Goal: Information Seeking & Learning: Learn about a topic

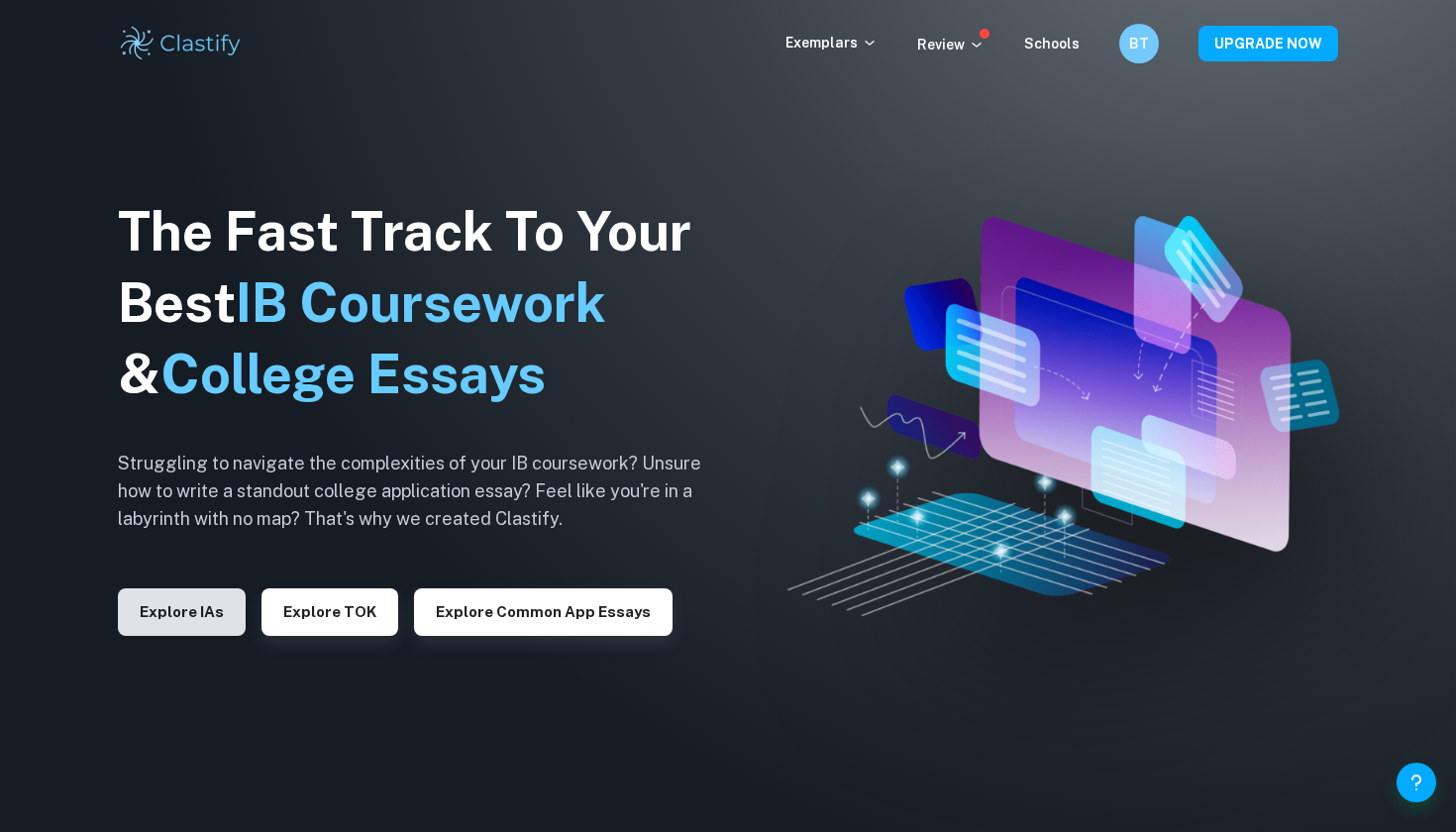
click at [190, 623] on button "Explore IAs" at bounding box center [181, 612] width 127 height 48
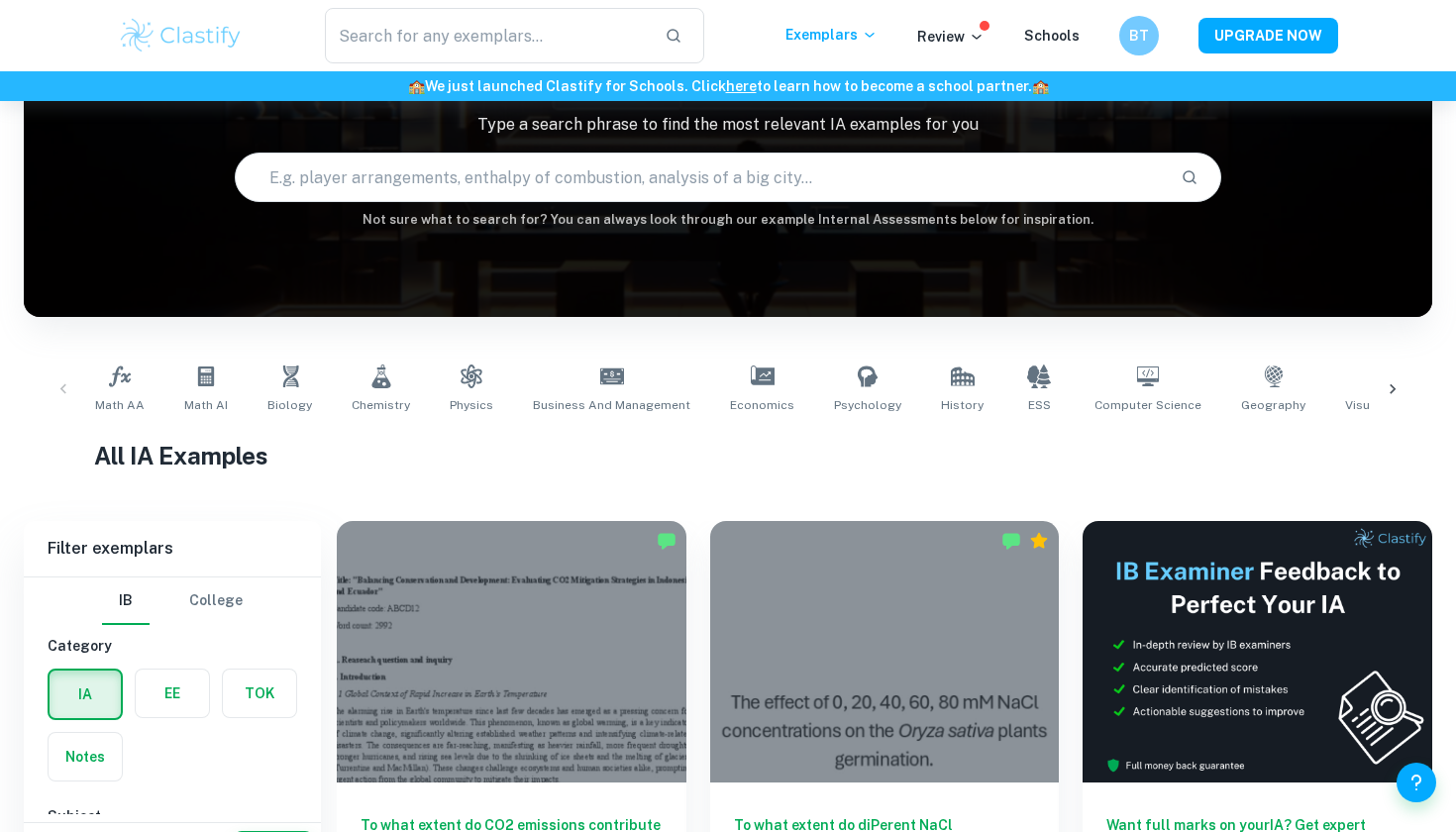
scroll to position [199, 0]
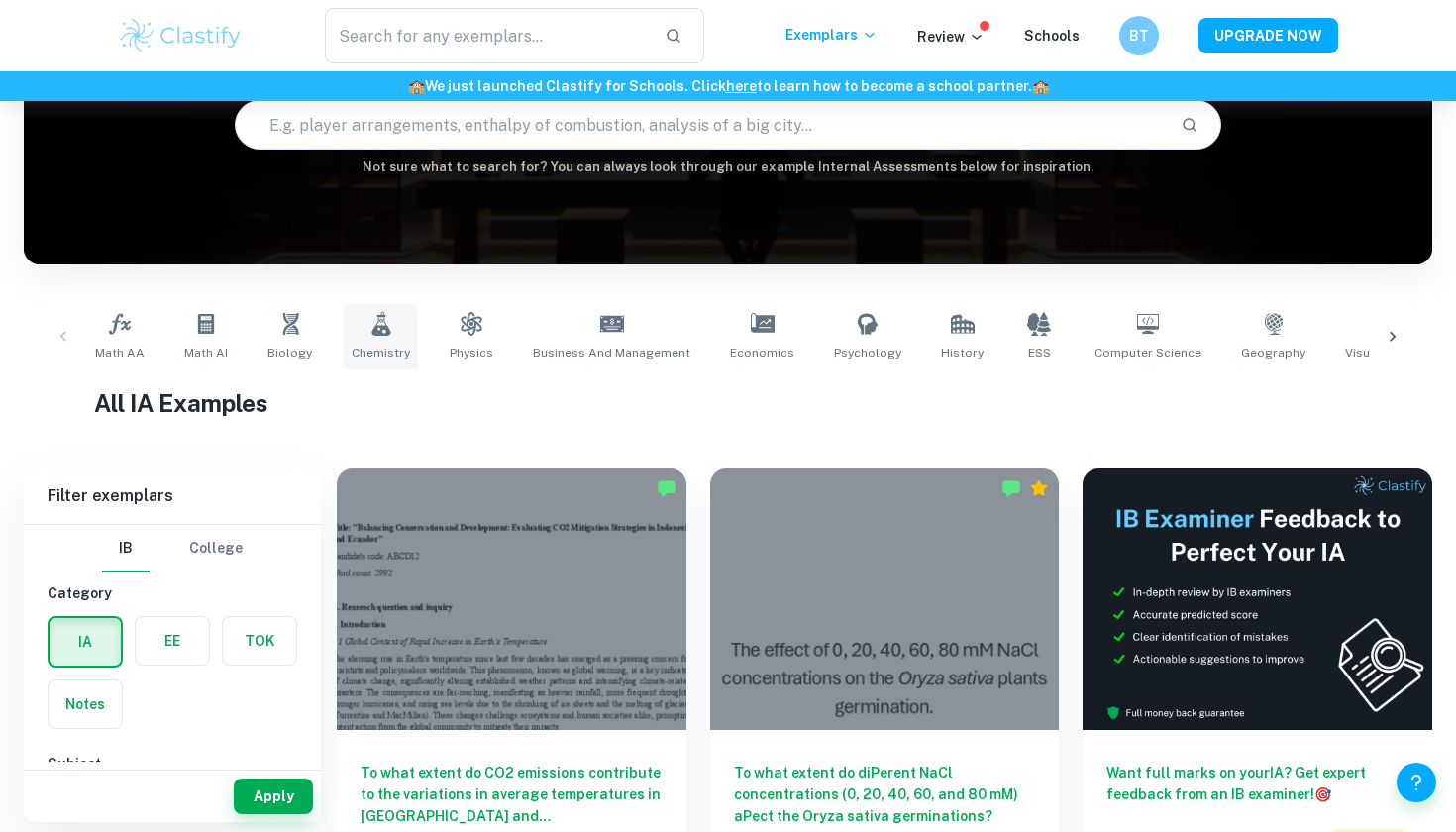
click at [371, 330] on icon at bounding box center [380, 323] width 19 height 24
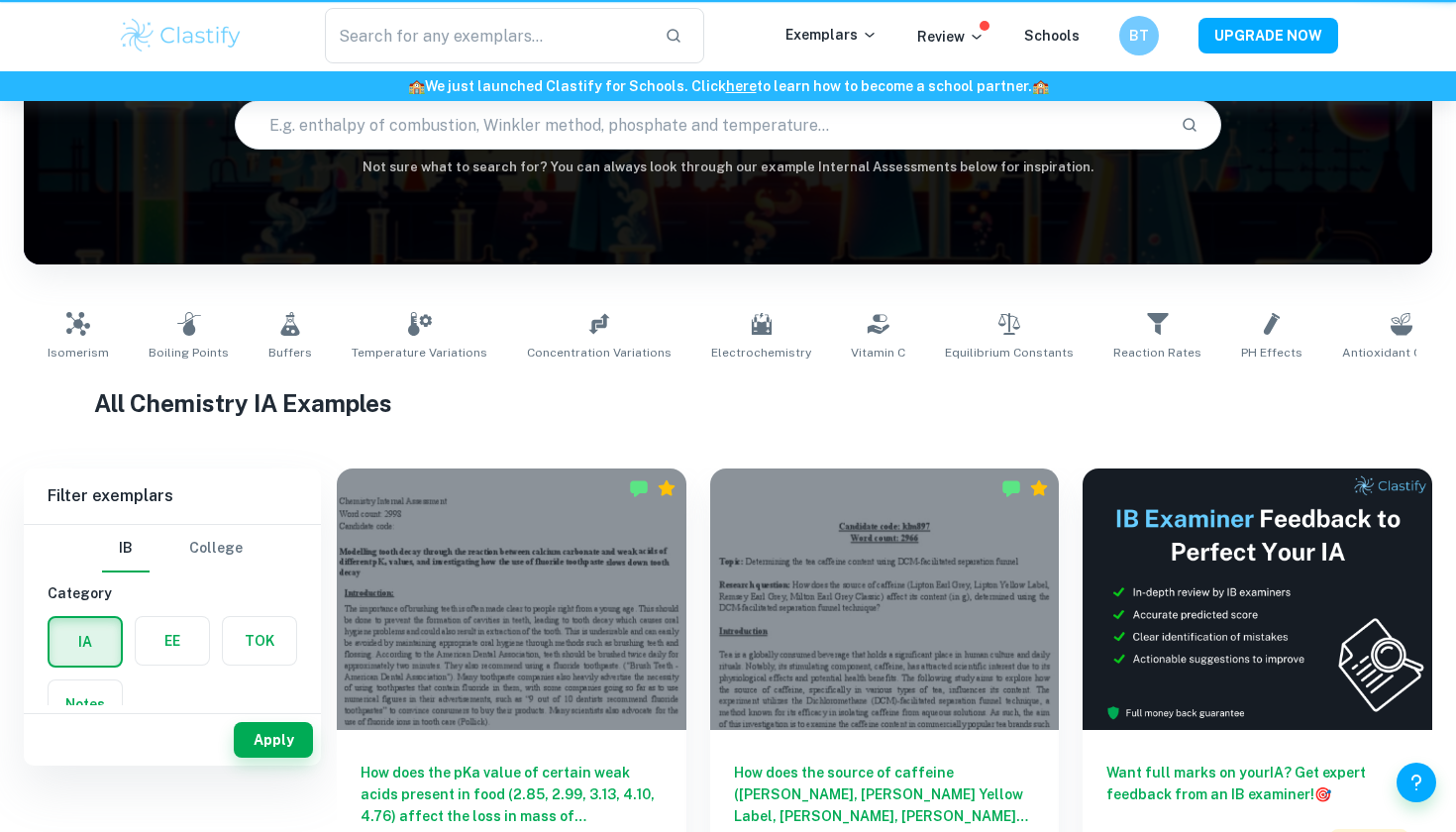
type input "Chemistry"
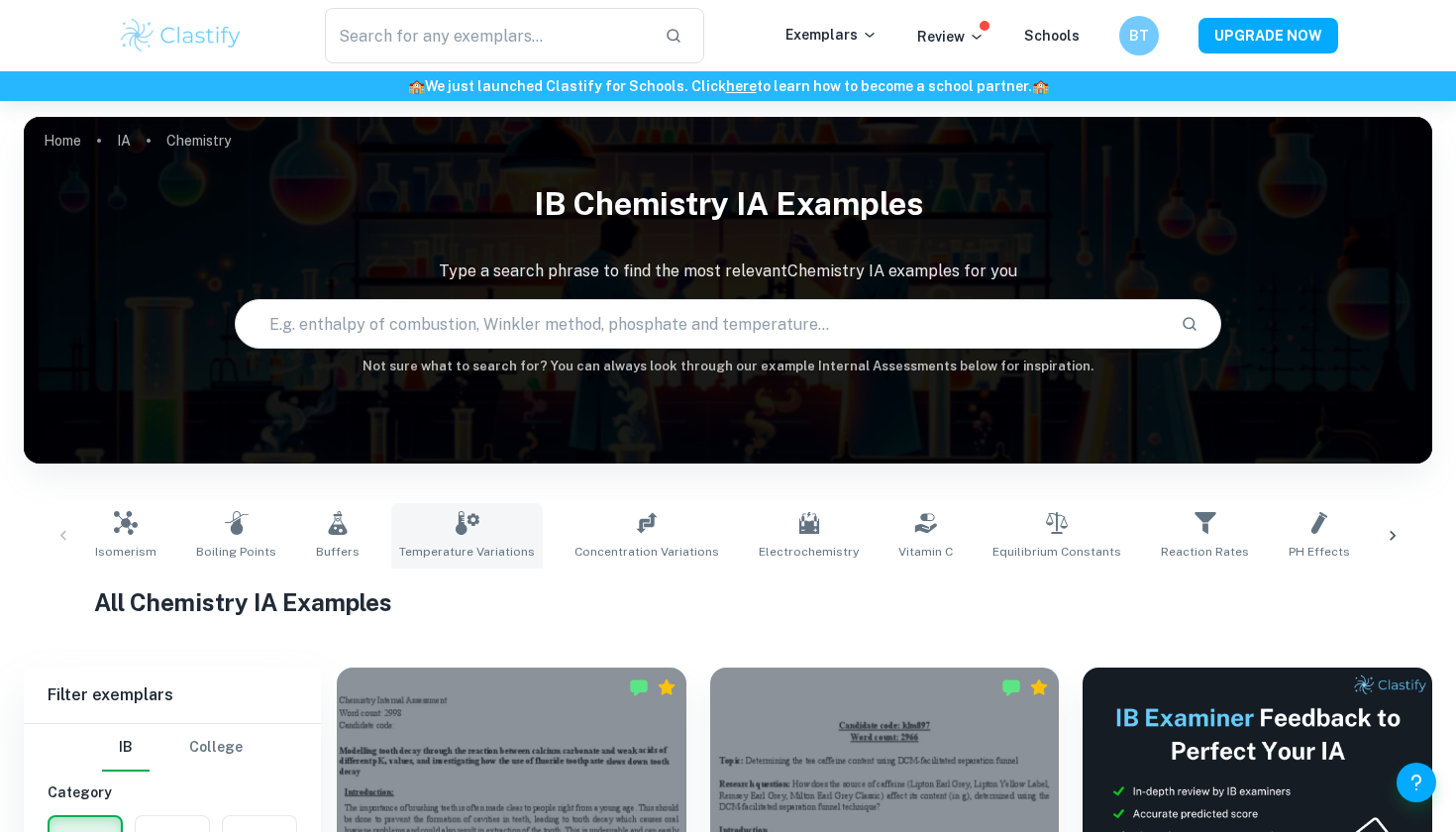
scroll to position [1, 0]
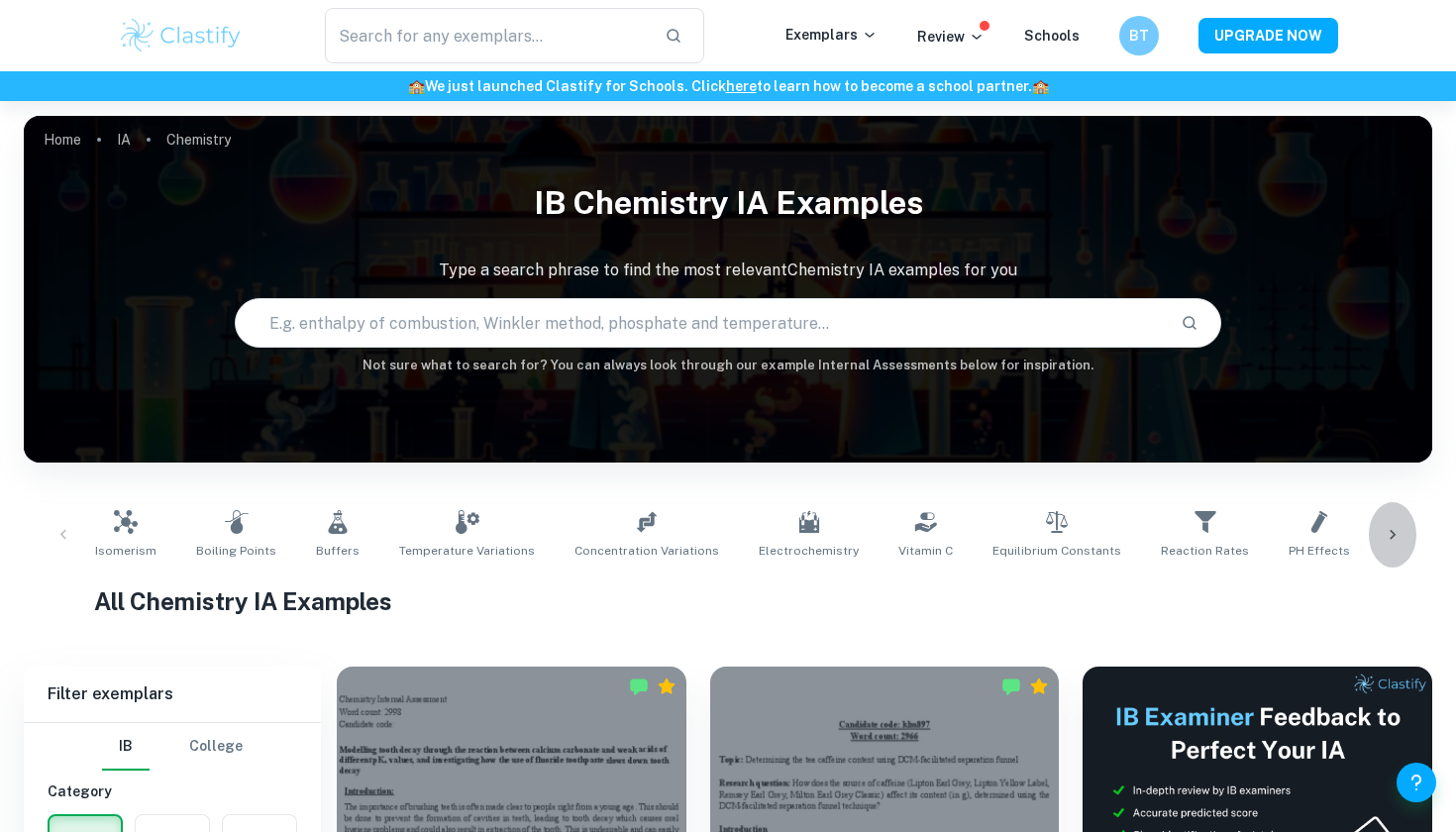
click at [1387, 531] on icon at bounding box center [1392, 534] width 20 height 20
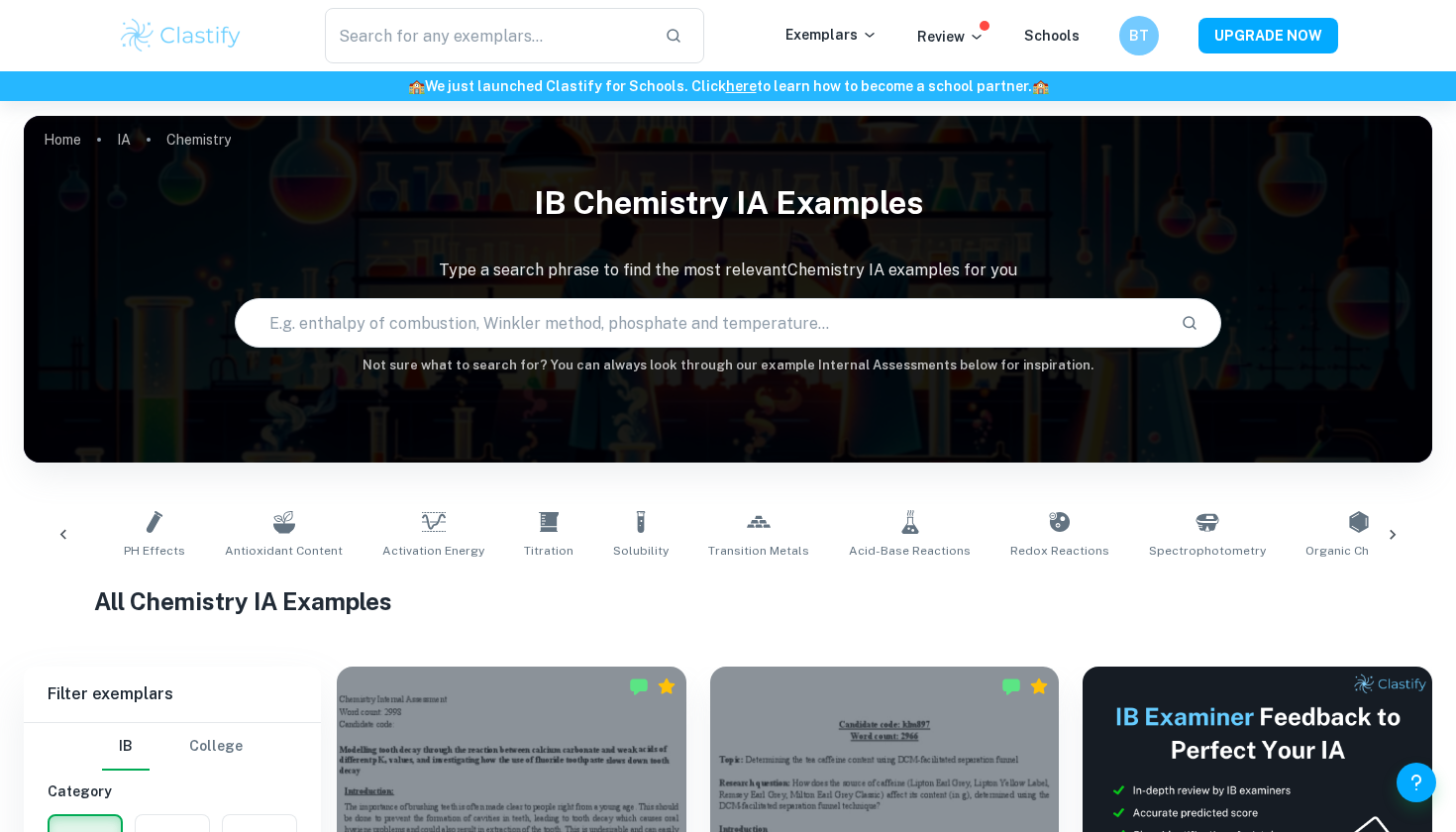
scroll to position [0, 1249]
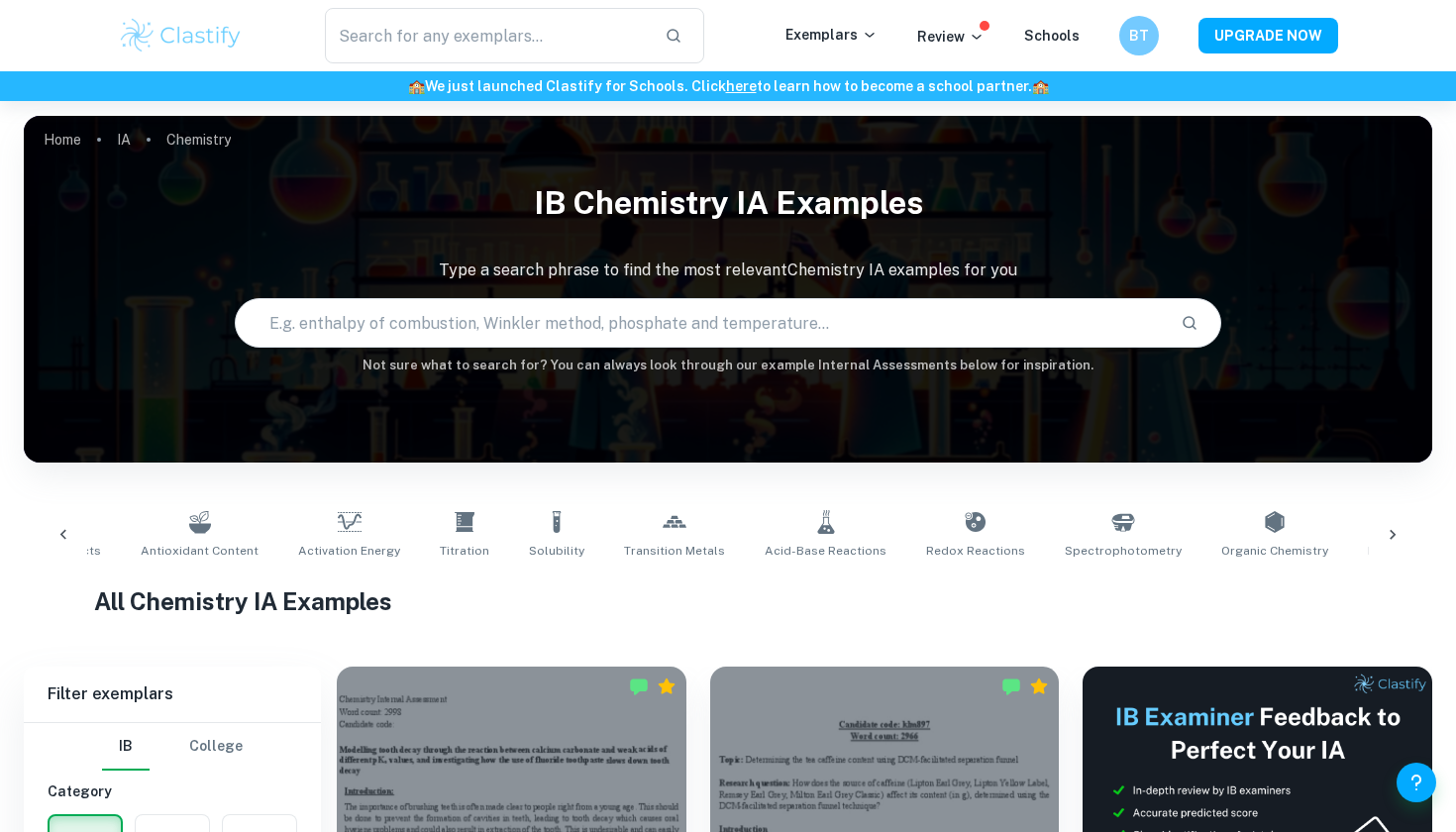
click at [64, 540] on icon at bounding box center [64, 534] width 20 height 20
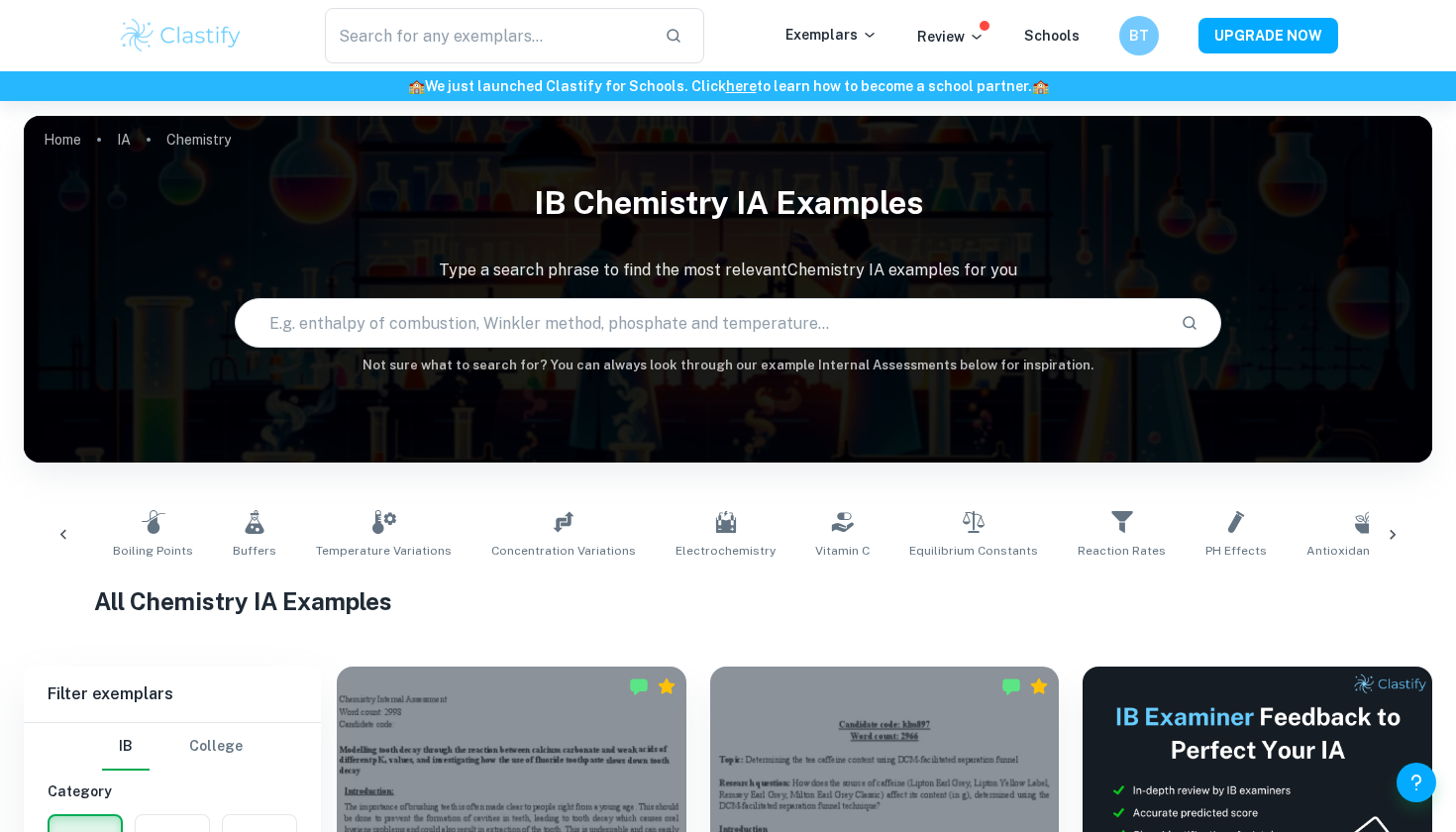
scroll to position [0, 0]
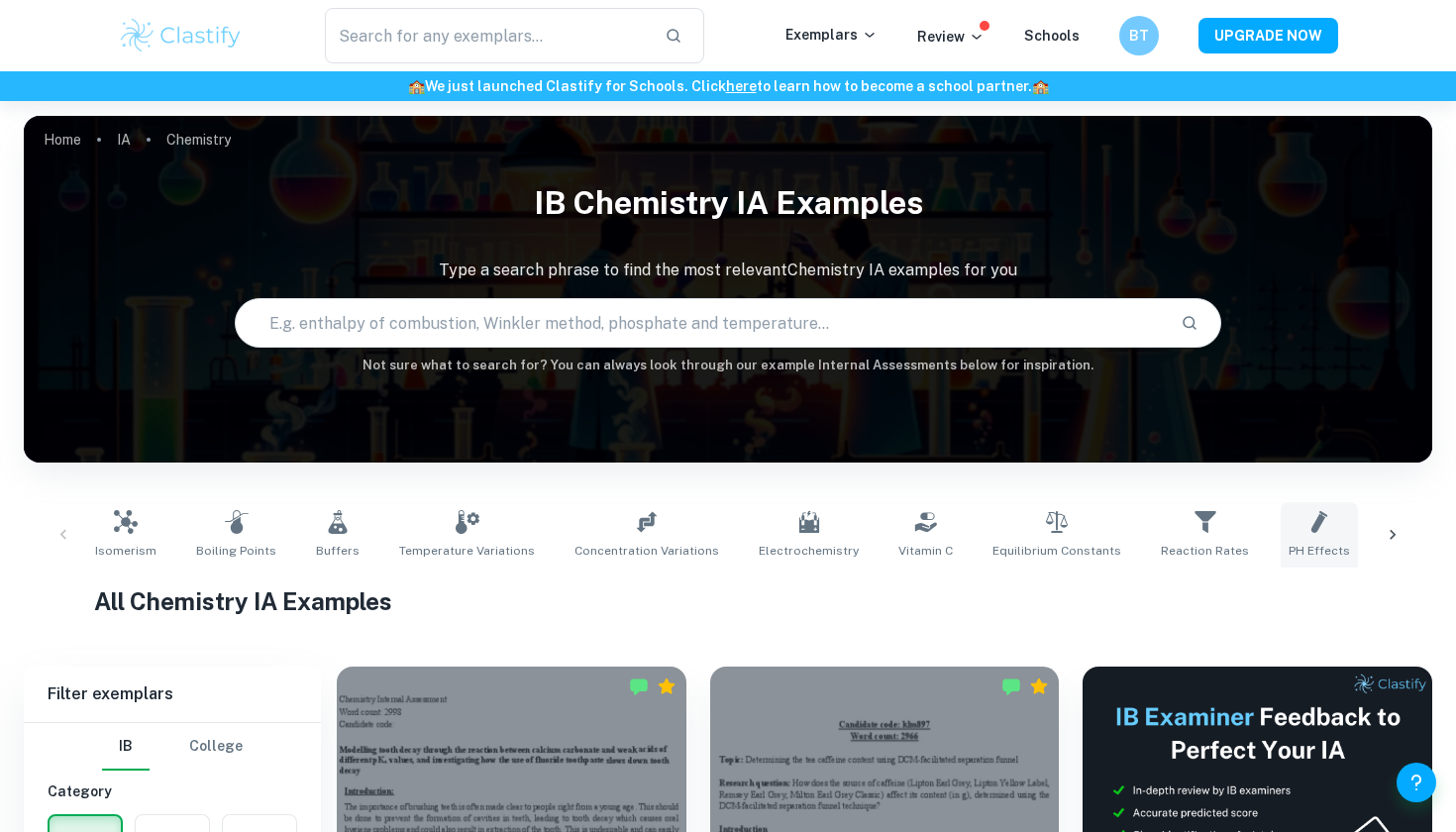
click at [1307, 523] on icon at bounding box center [1319, 521] width 24 height 24
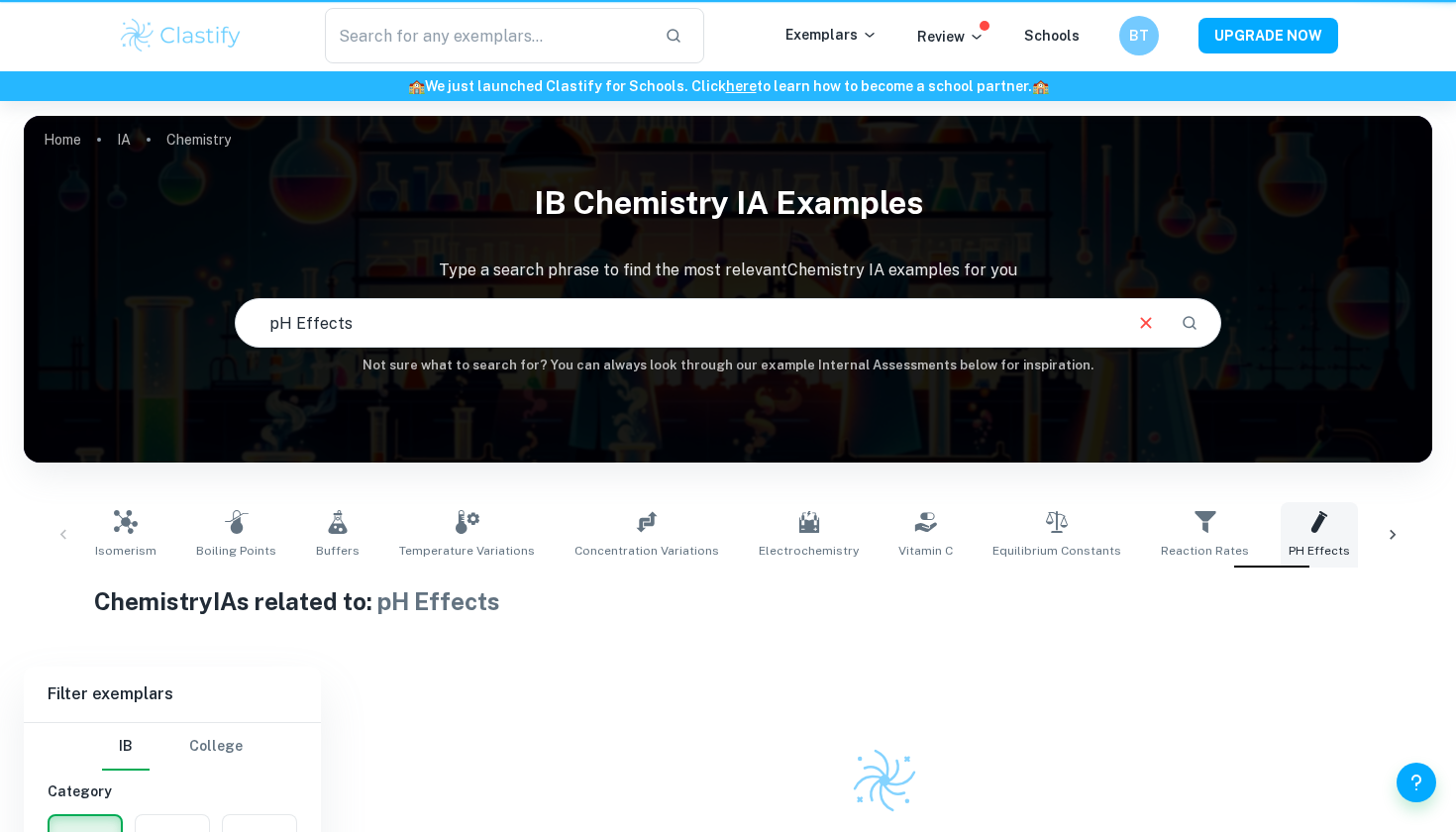
type input "pH Effects"
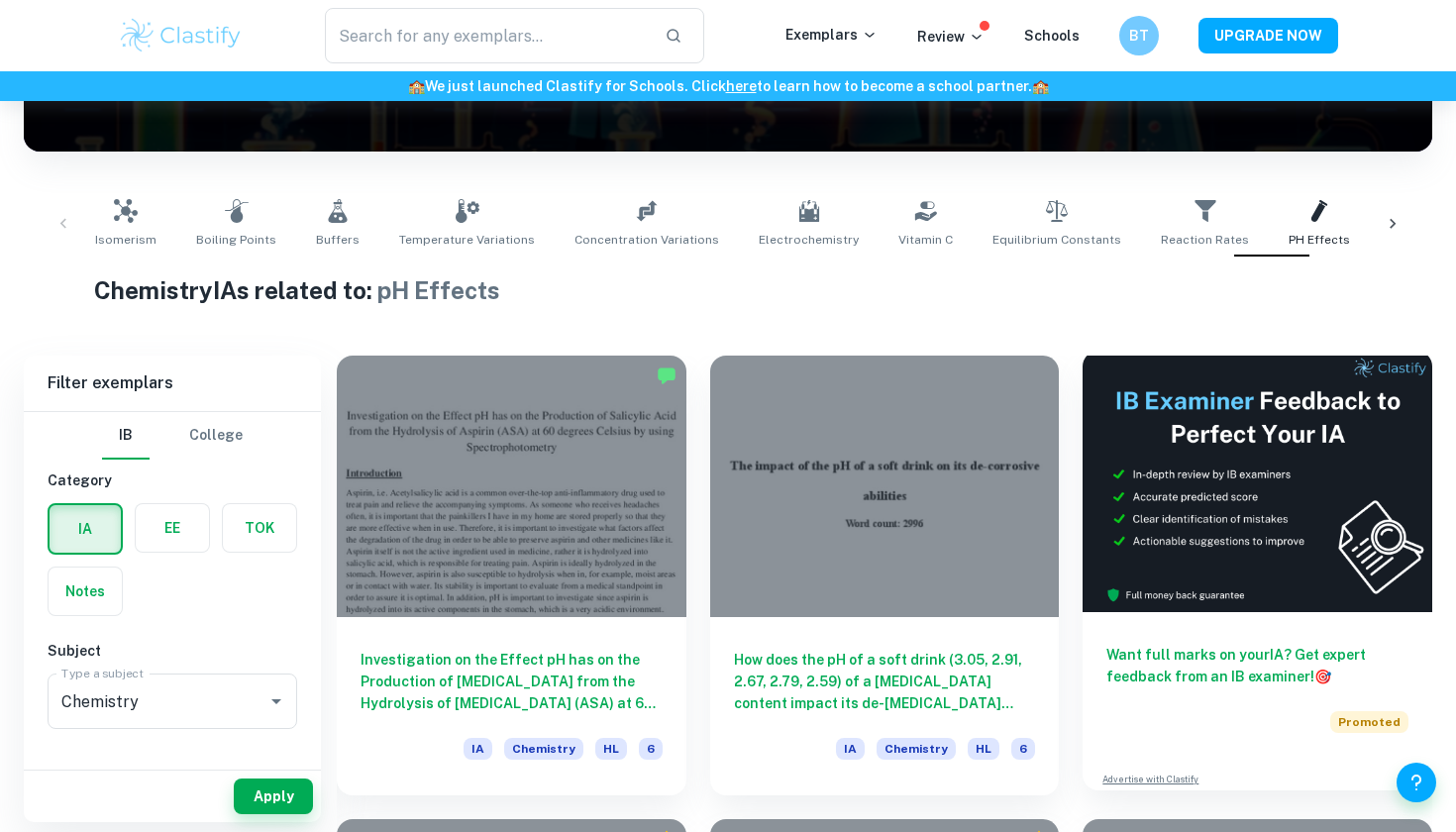
scroll to position [312, 0]
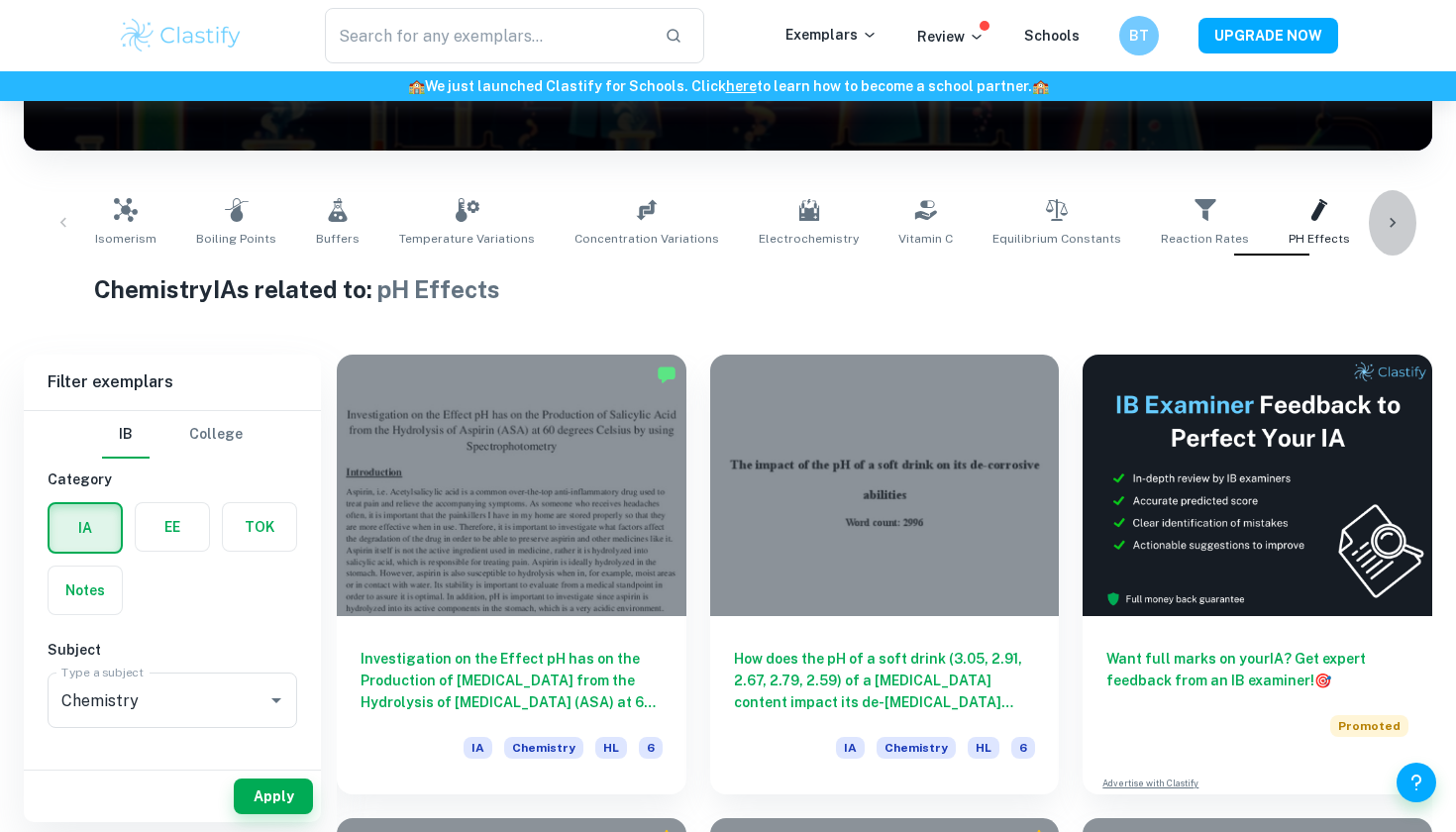
click at [1399, 229] on icon at bounding box center [1392, 223] width 20 height 20
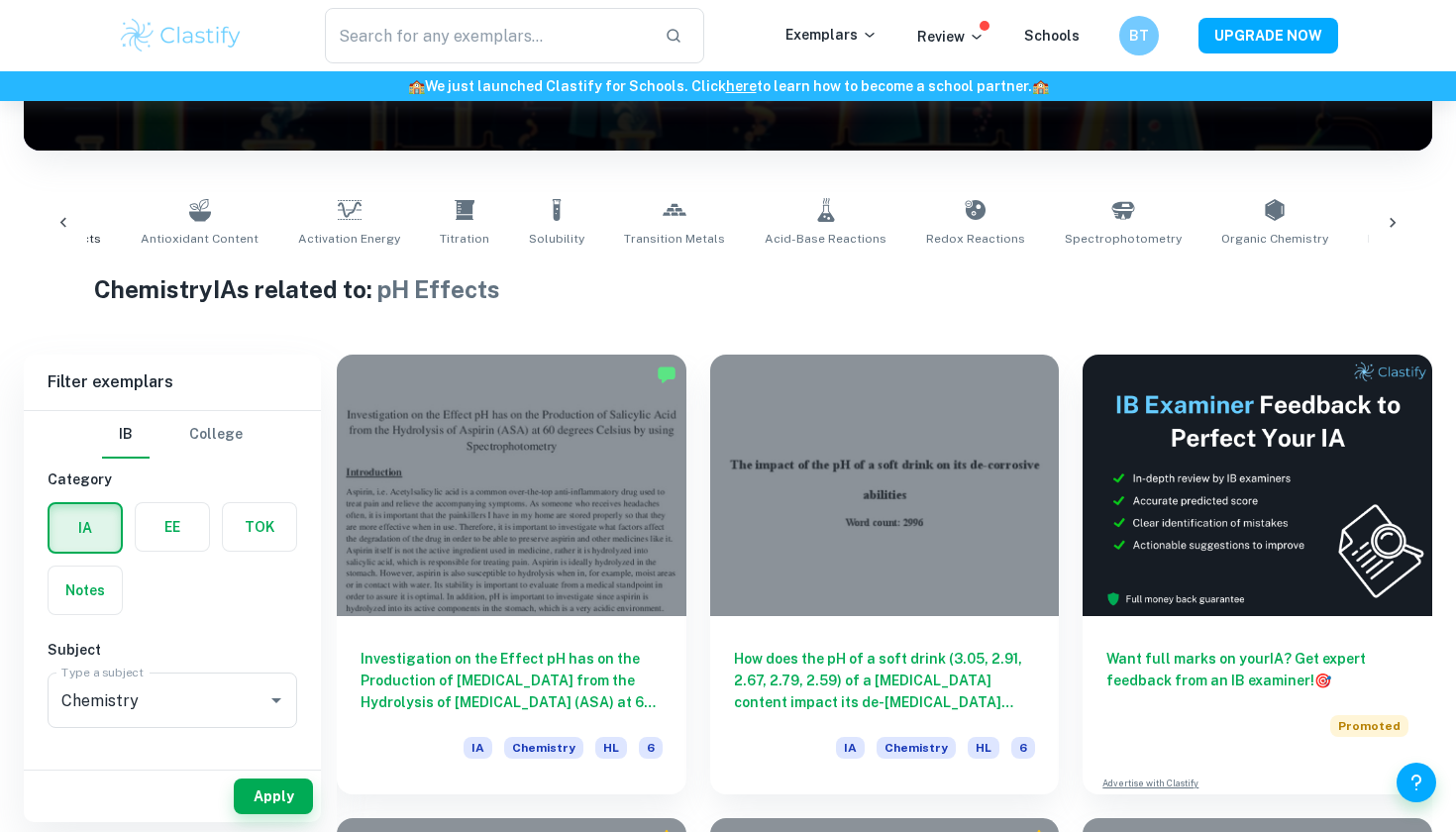
click at [1398, 229] on icon at bounding box center [1392, 223] width 20 height 20
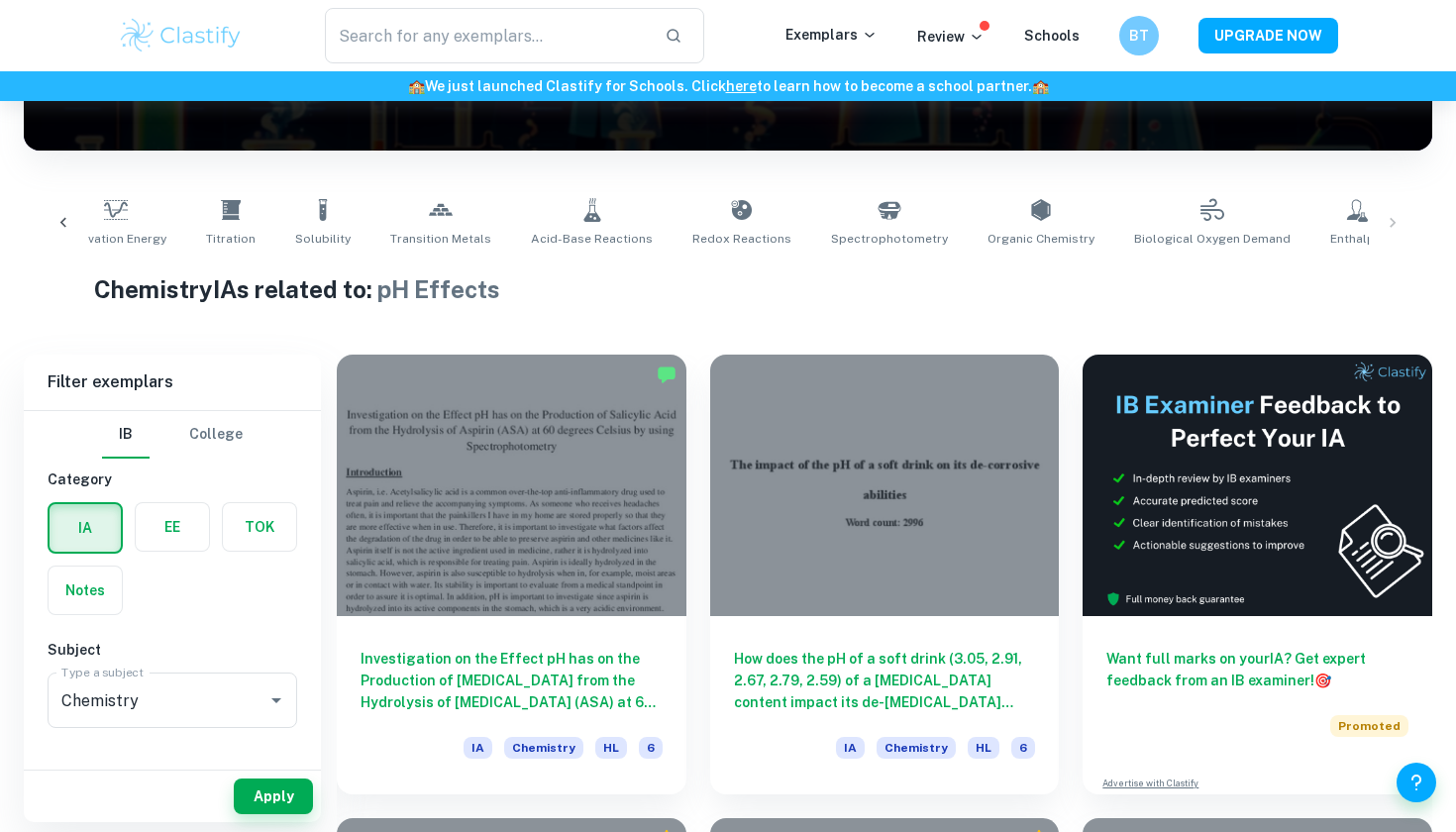
click at [53, 209] on div at bounding box center [64, 223] width 48 height 66
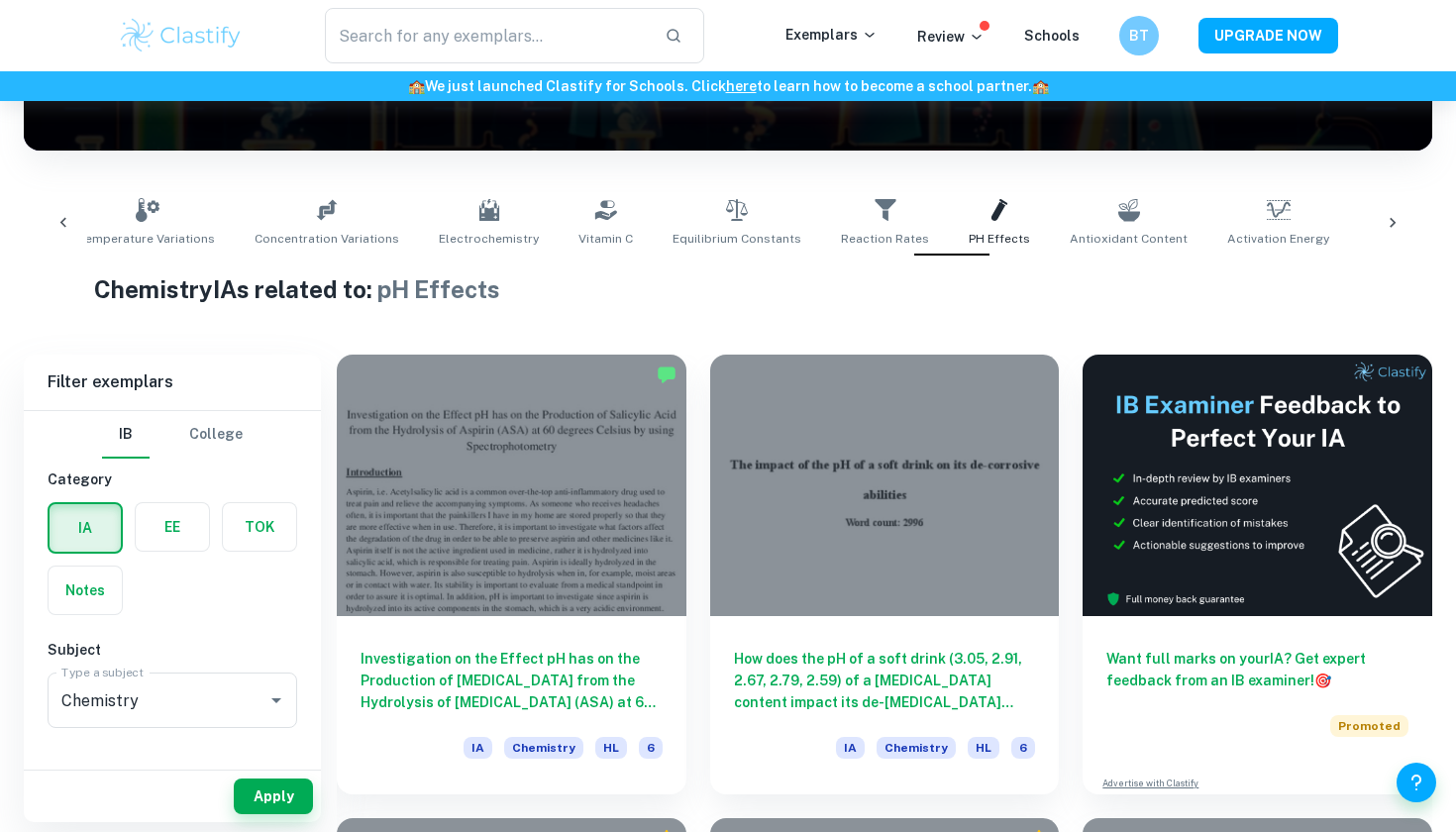
scroll to position [0, 234]
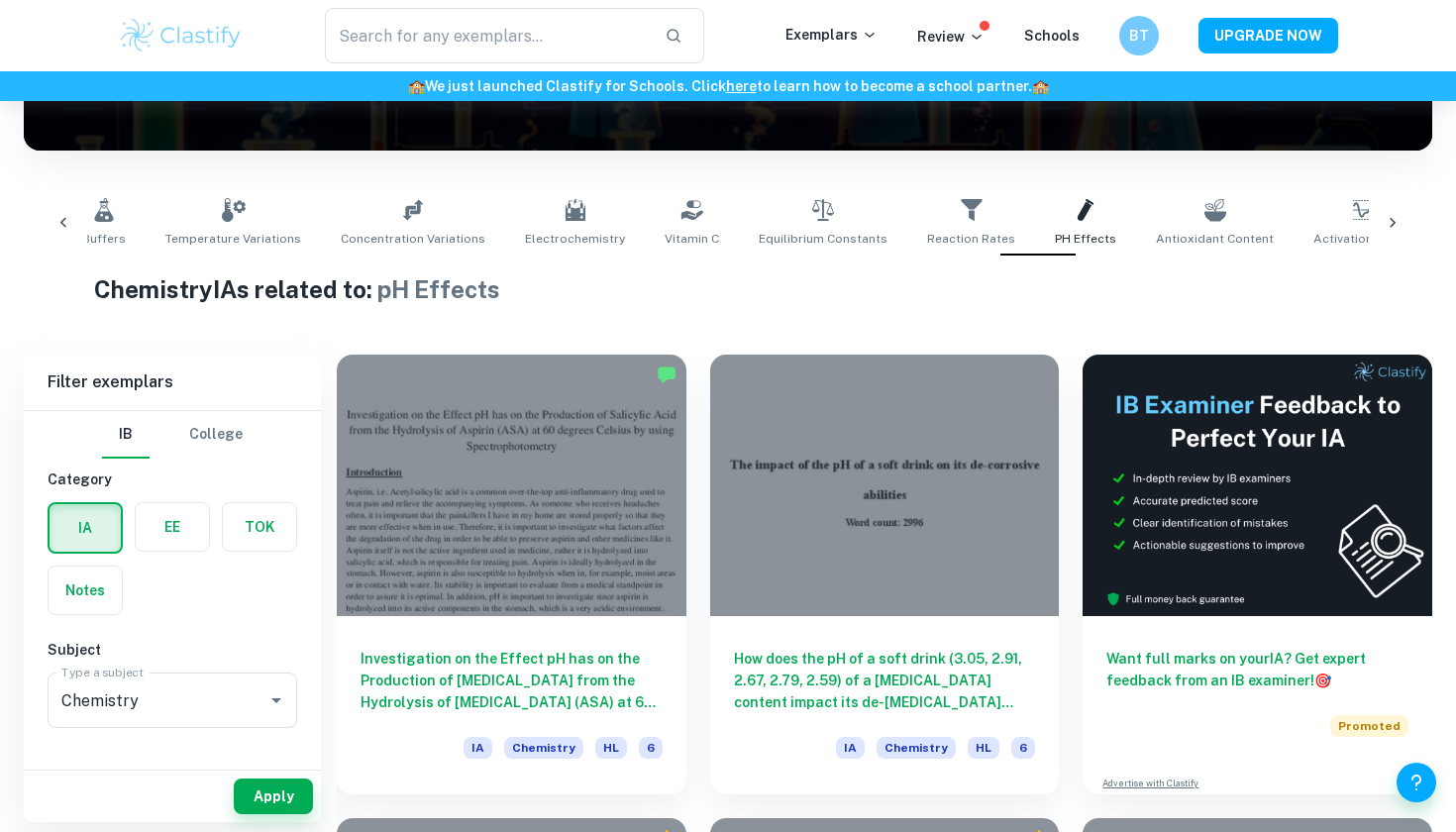
click at [54, 211] on div at bounding box center [64, 223] width 48 height 66
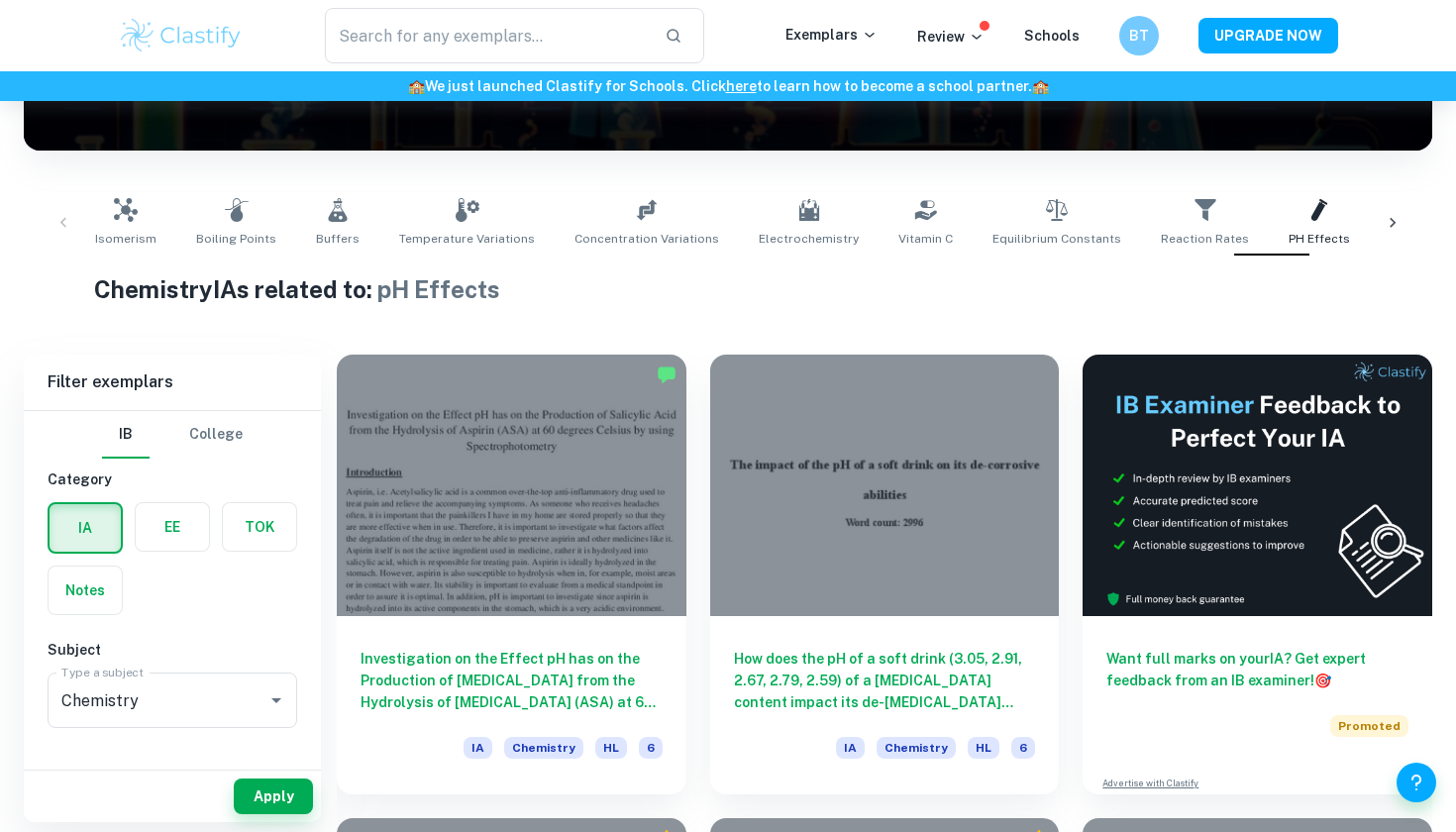
click at [54, 211] on div "Isomerism Boiling Points Buffers Temperature Variations Concentration Variation…" at bounding box center [728, 223] width 1376 height 66
